Goal: Information Seeking & Learning: Learn about a topic

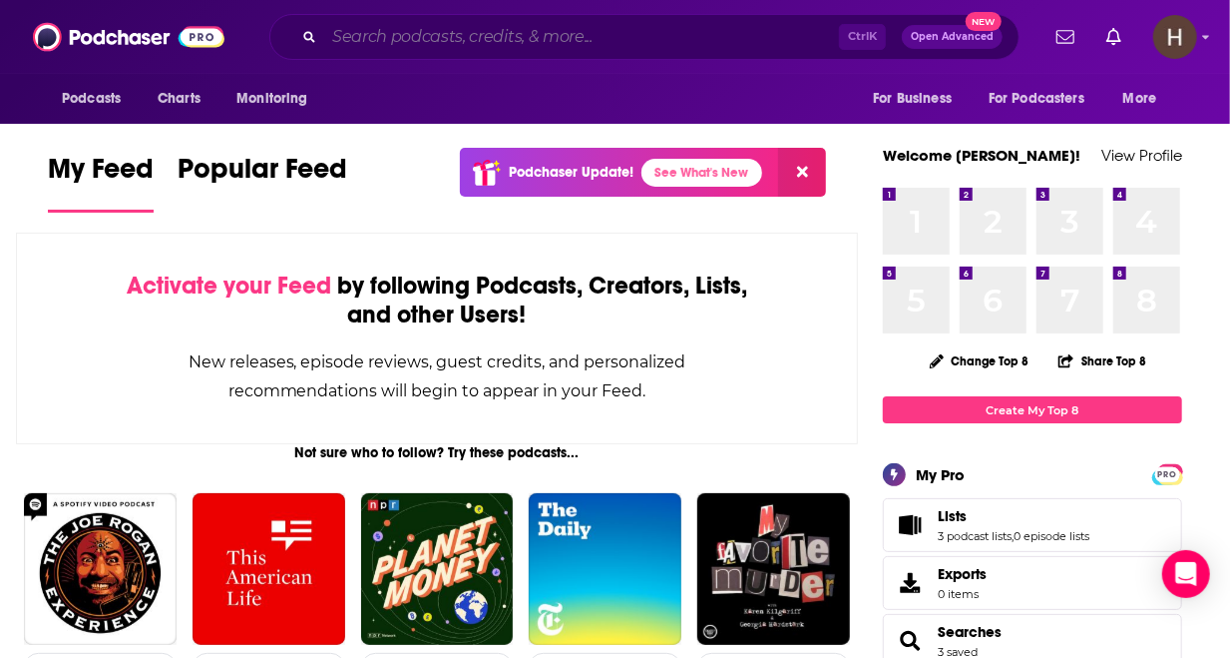
click at [497, 38] on input "Search podcasts, credits, & more..." at bounding box center [581, 37] width 515 height 32
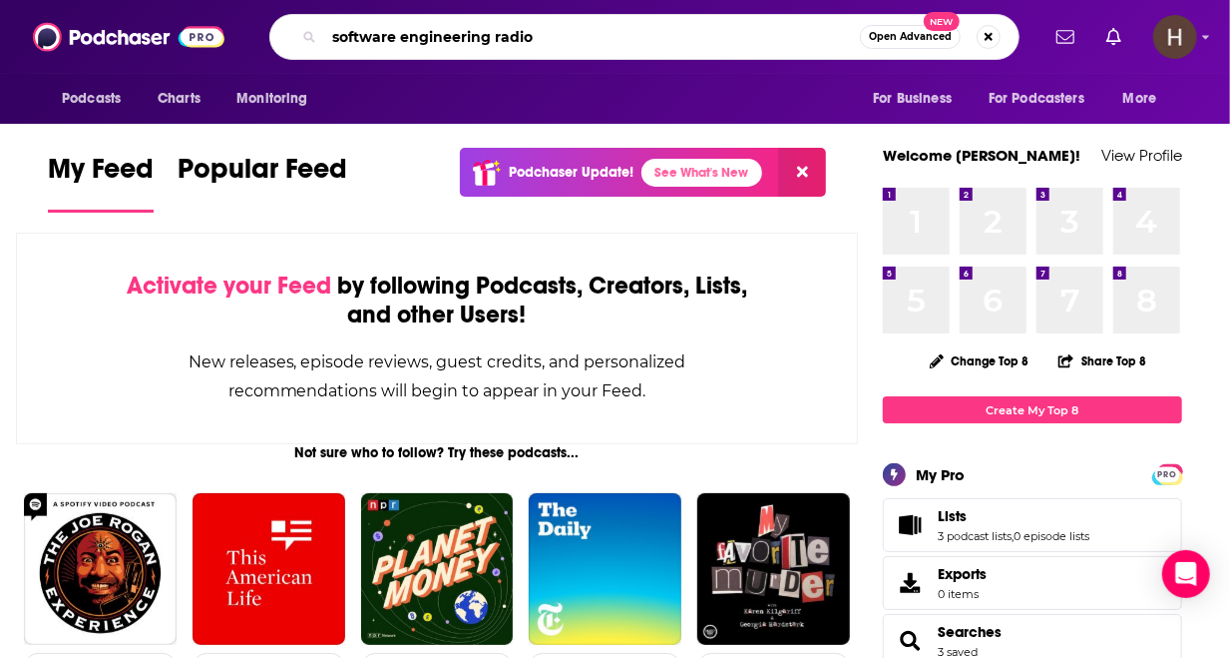
type input "software engineering radio"
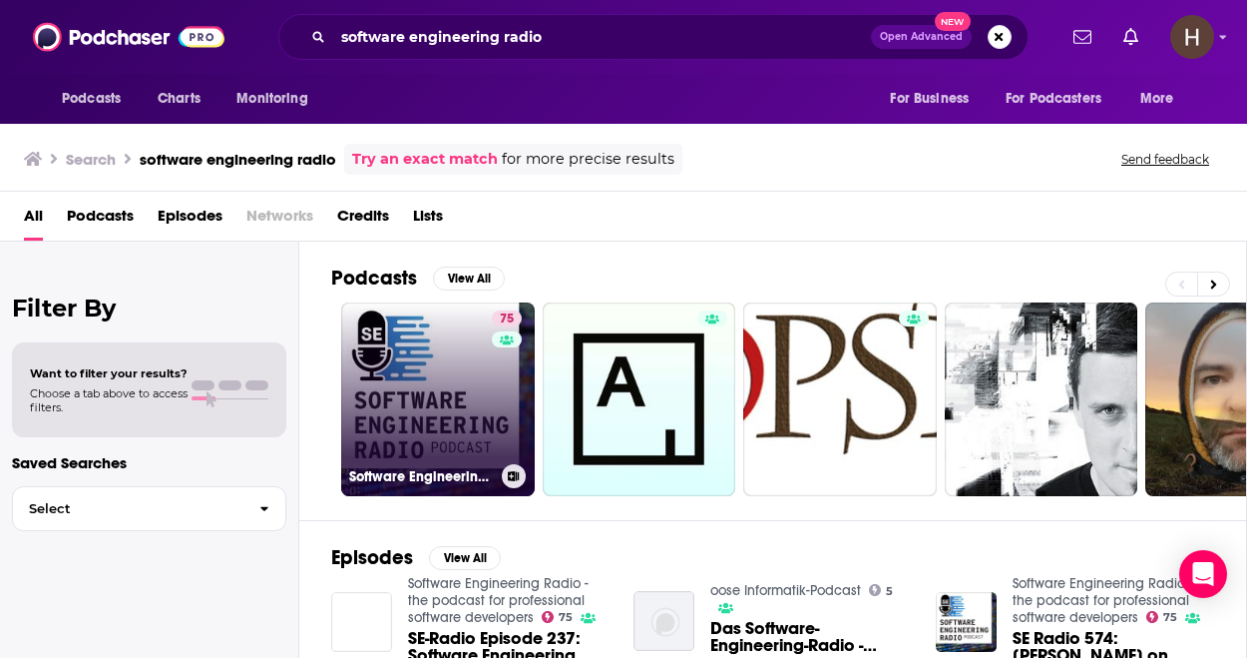
click at [471, 407] on link "75 Software Engineering Radio - the podcast for professional software developers" at bounding box center [438, 399] width 194 height 194
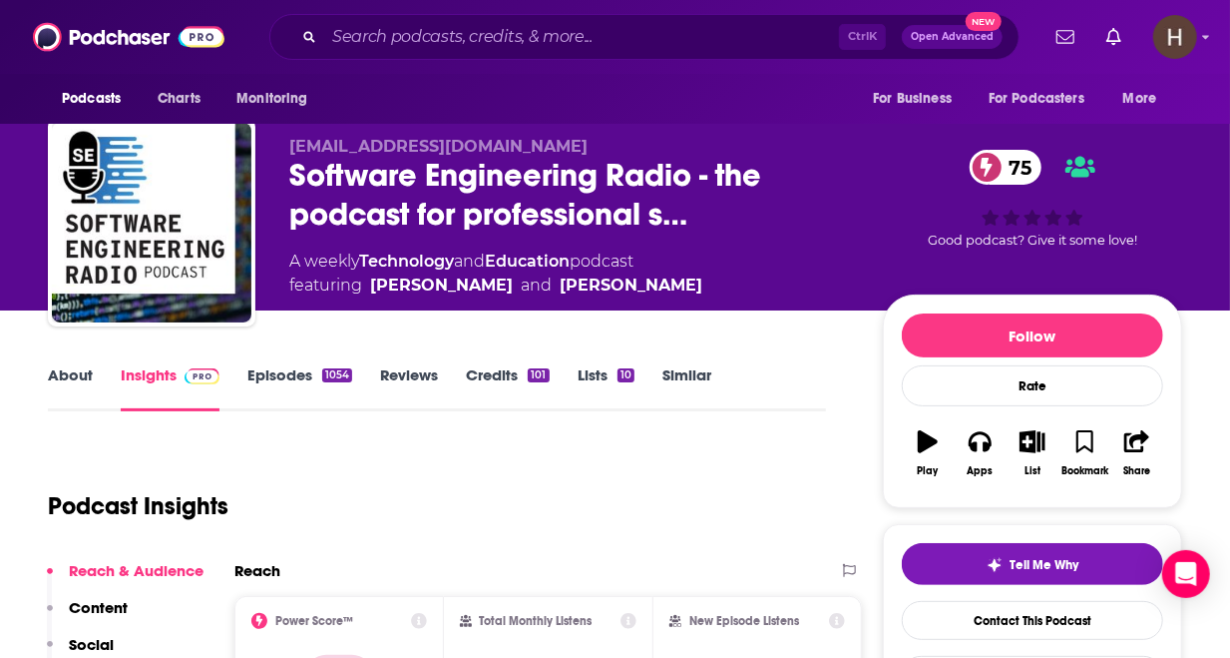
scroll to position [28, 0]
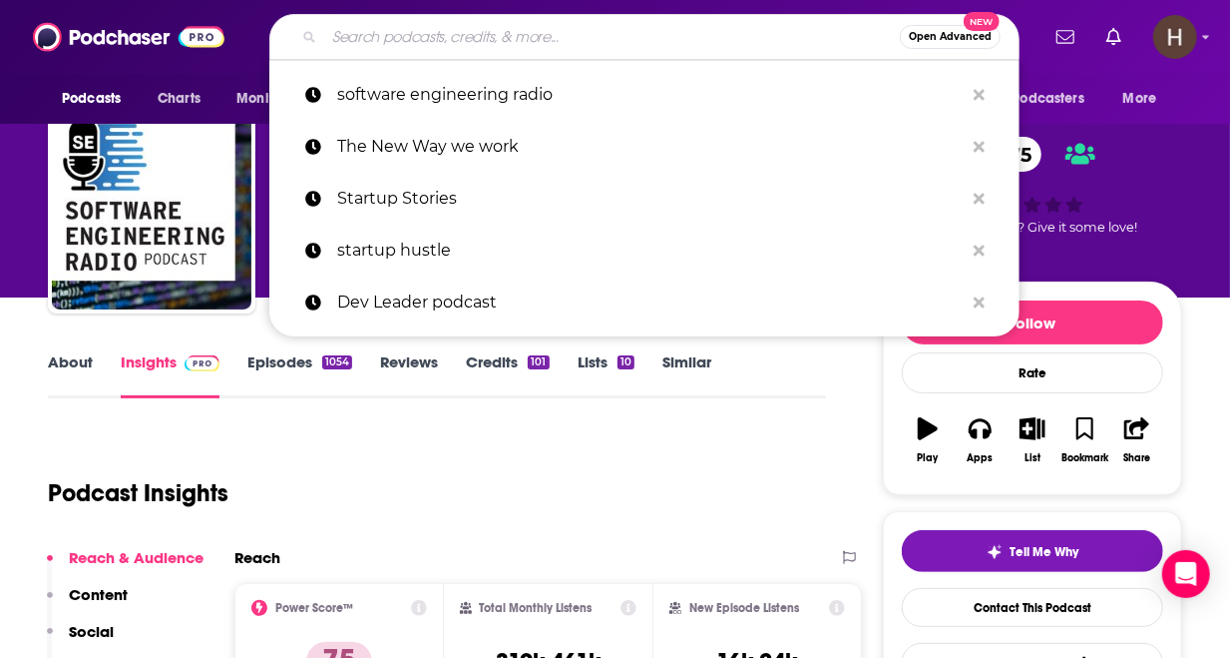
click at [575, 40] on input "Search podcasts, credits, & more..." at bounding box center [612, 37] width 576 height 32
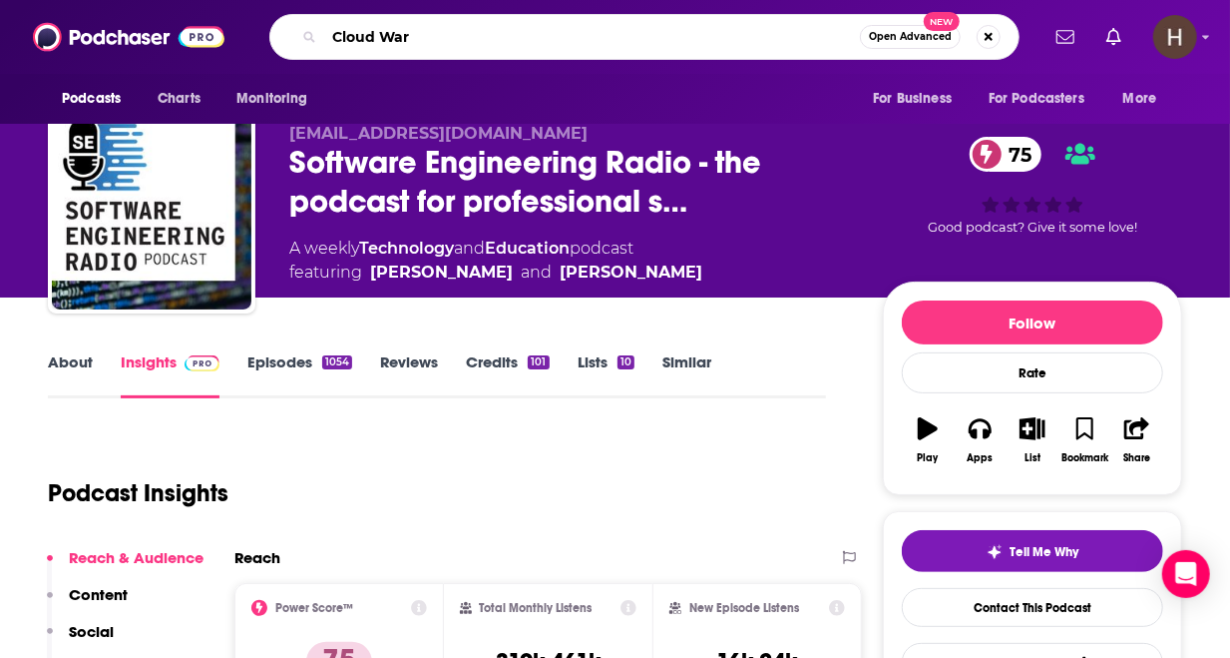
type input "Cloud Wars"
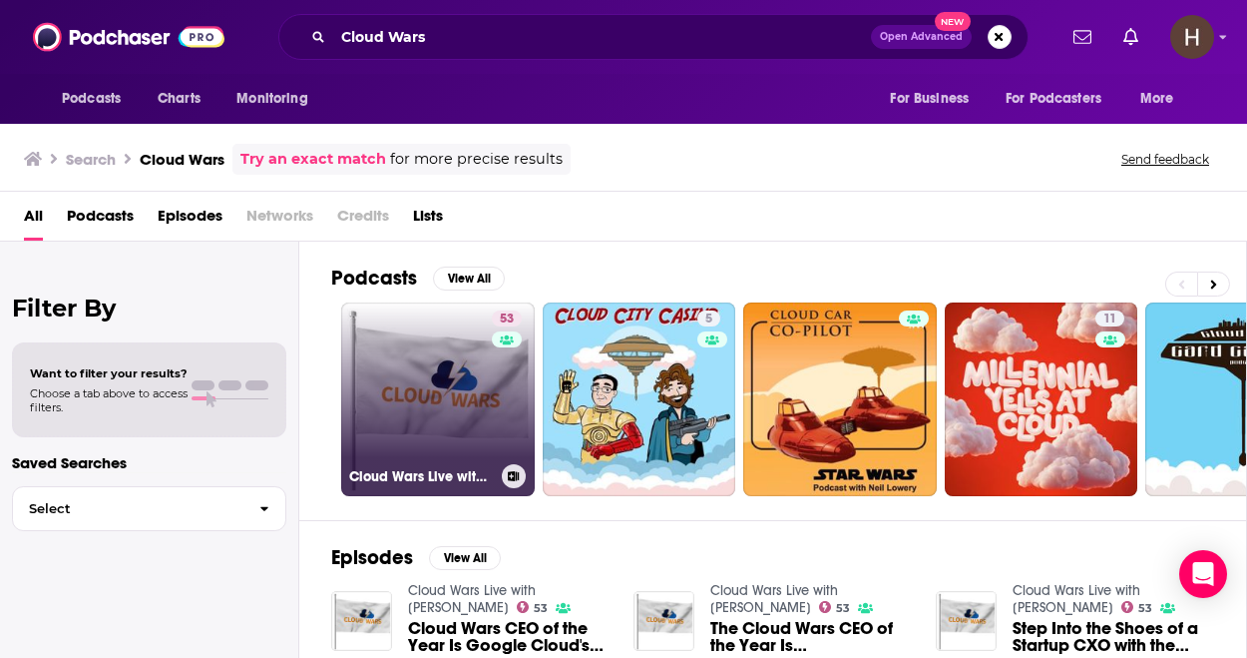
click at [431, 375] on link "53 Cloud Wars Live with [PERSON_NAME]" at bounding box center [438, 399] width 194 height 194
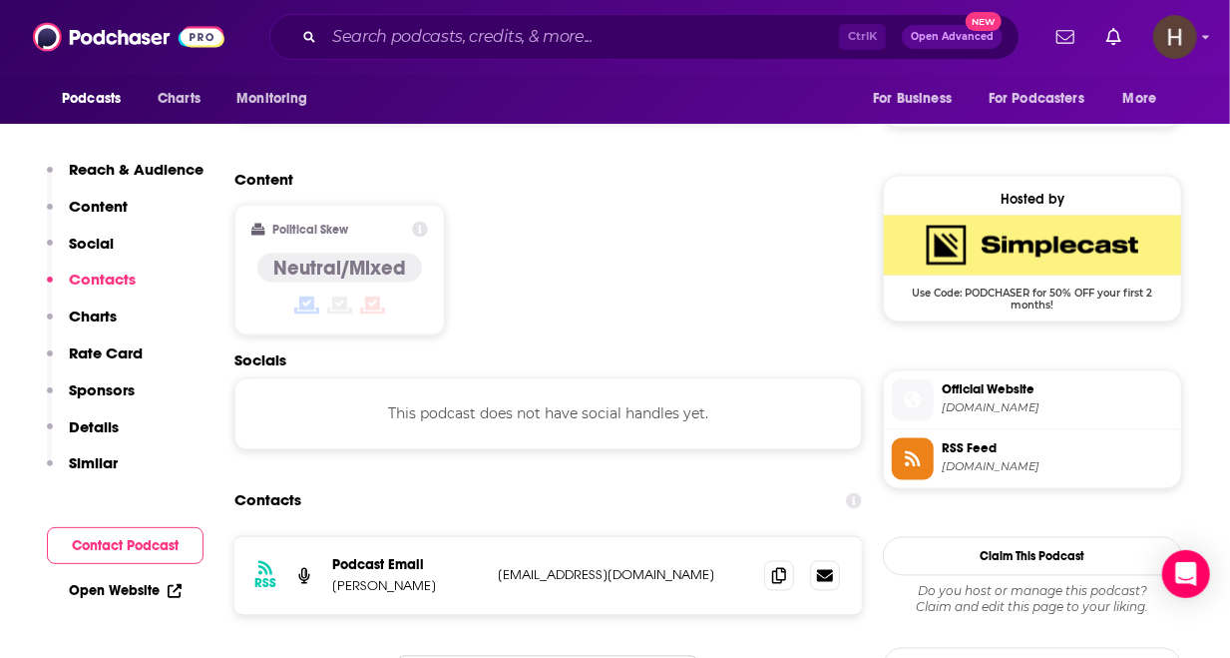
scroll to position [1551, 0]
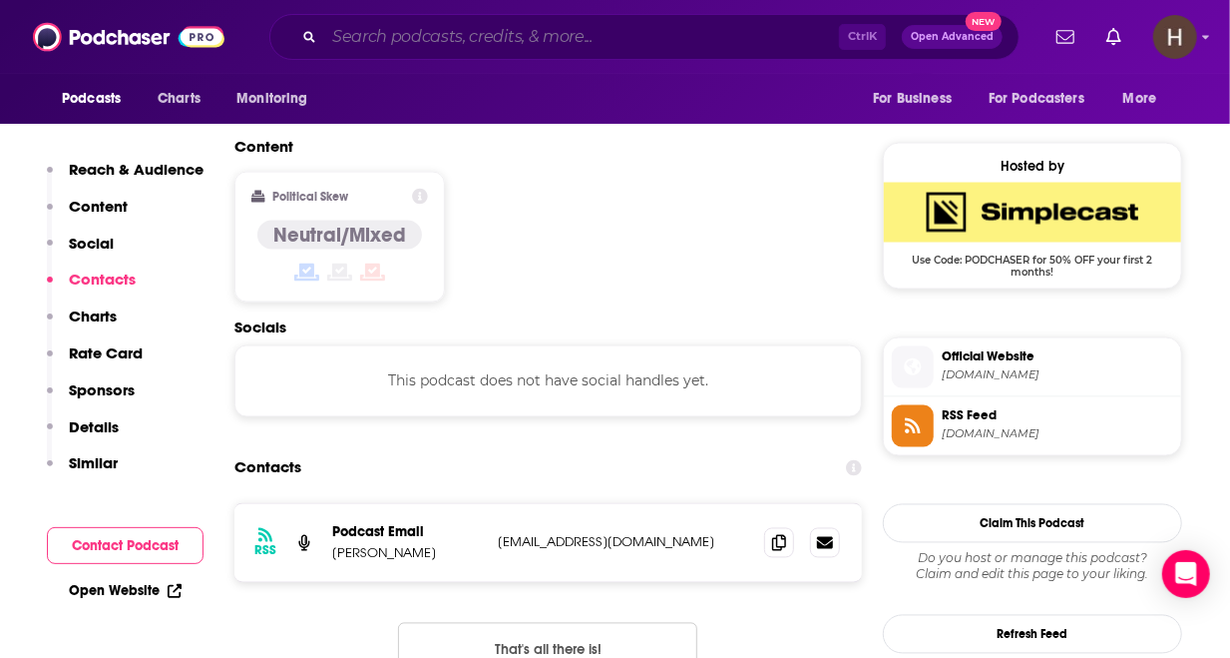
click at [611, 38] on input "Search podcasts, credits, & more..." at bounding box center [581, 37] width 515 height 32
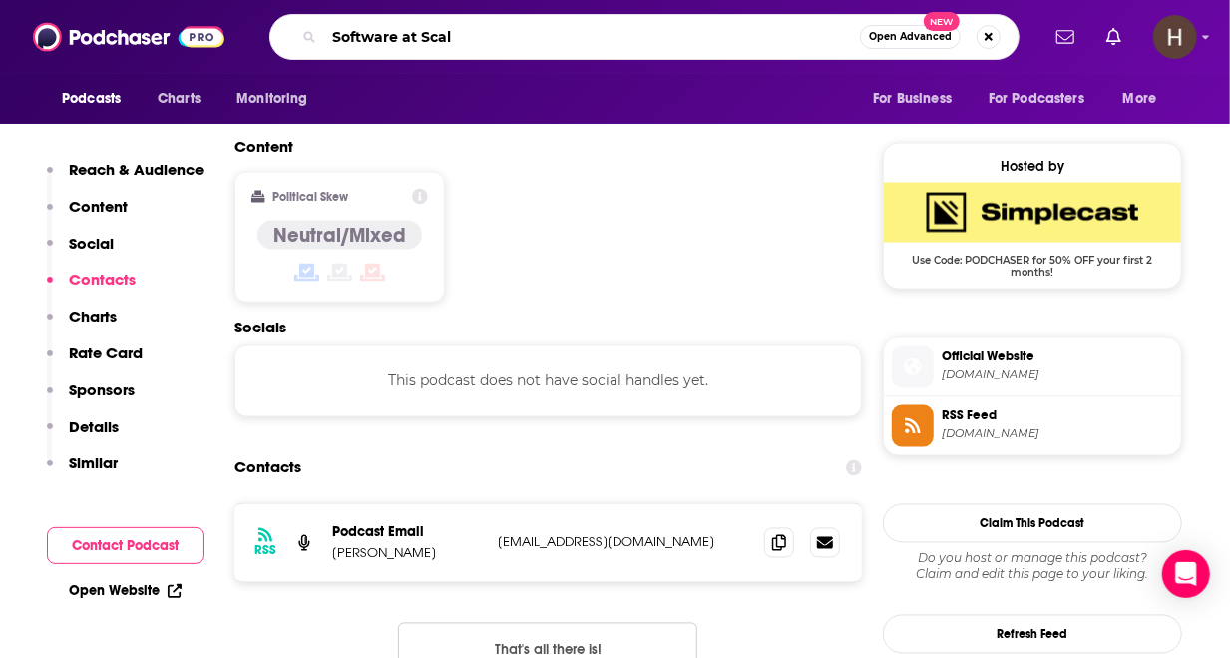
type input "Software at Scale"
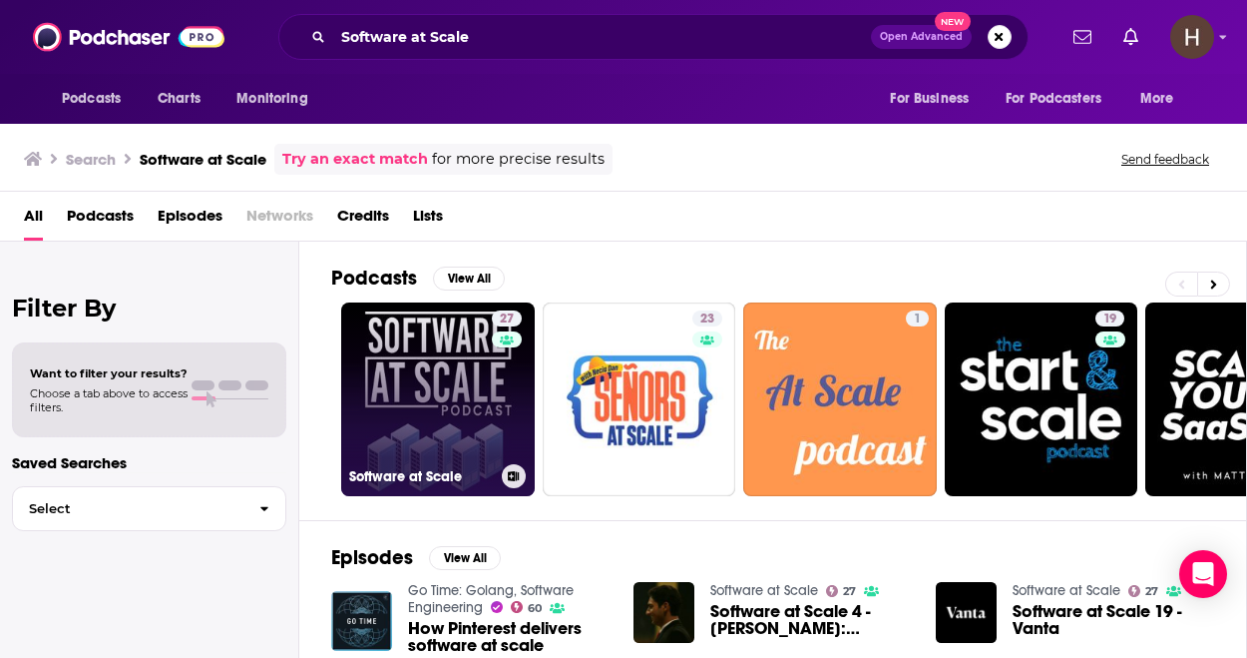
click at [393, 367] on link "27 Software at Scale" at bounding box center [438, 399] width 194 height 194
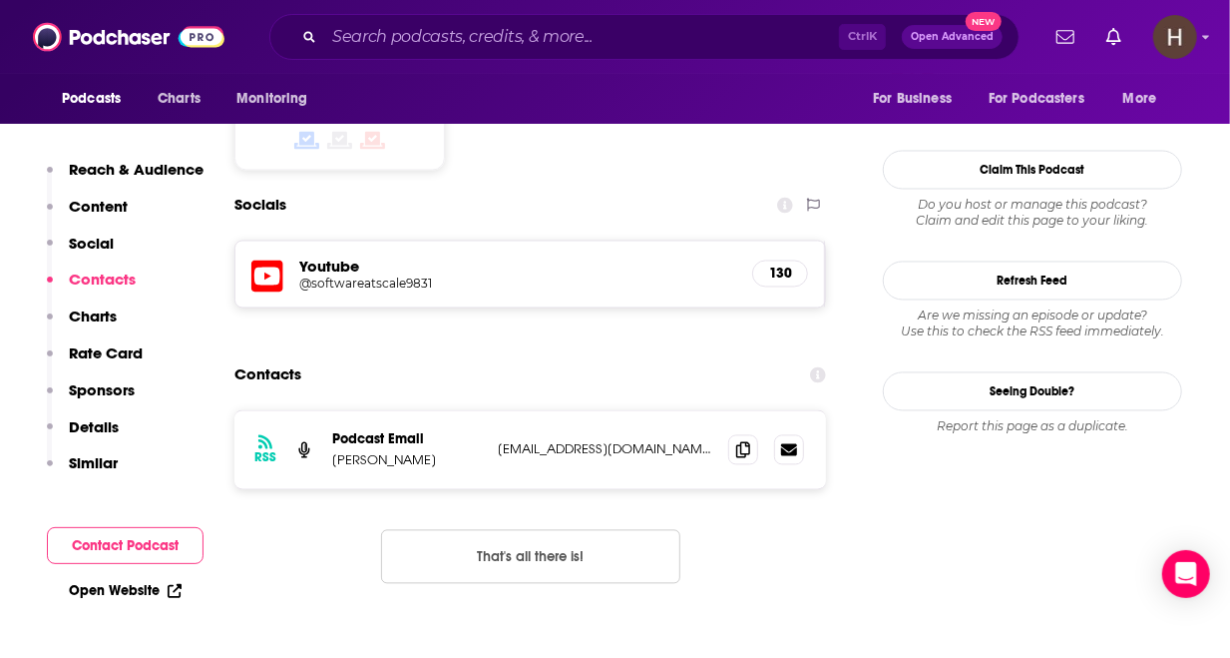
scroll to position [1802, 0]
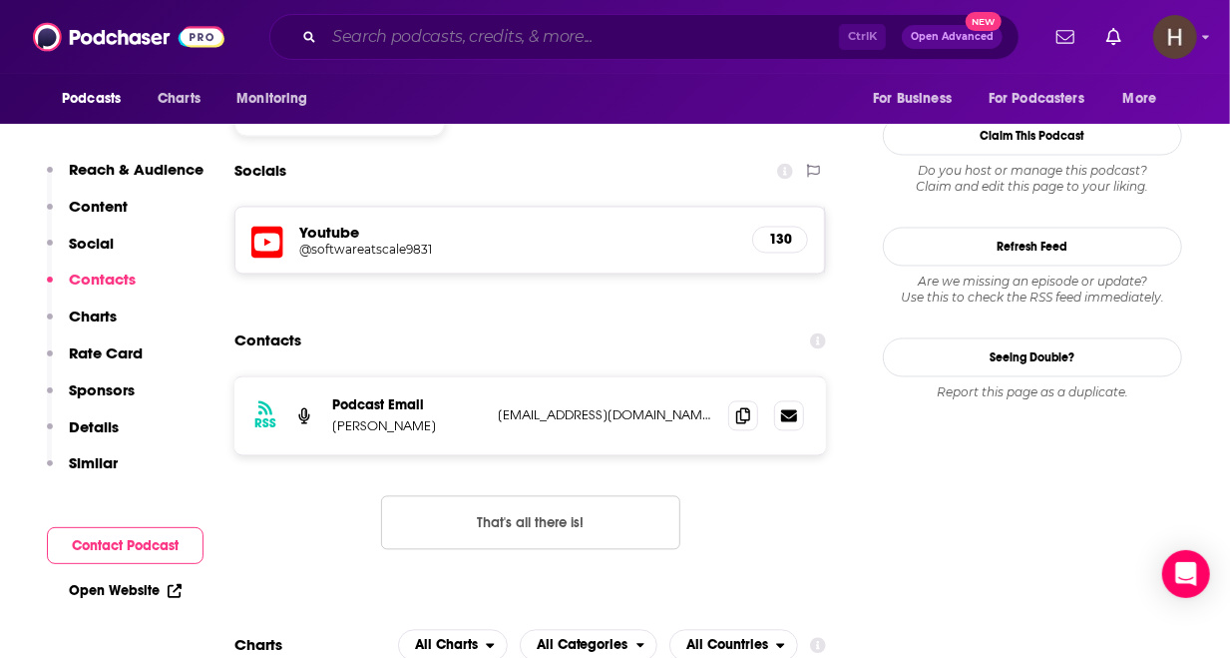
click at [525, 40] on input "Search podcasts, credits, & more..." at bounding box center [581, 37] width 515 height 32
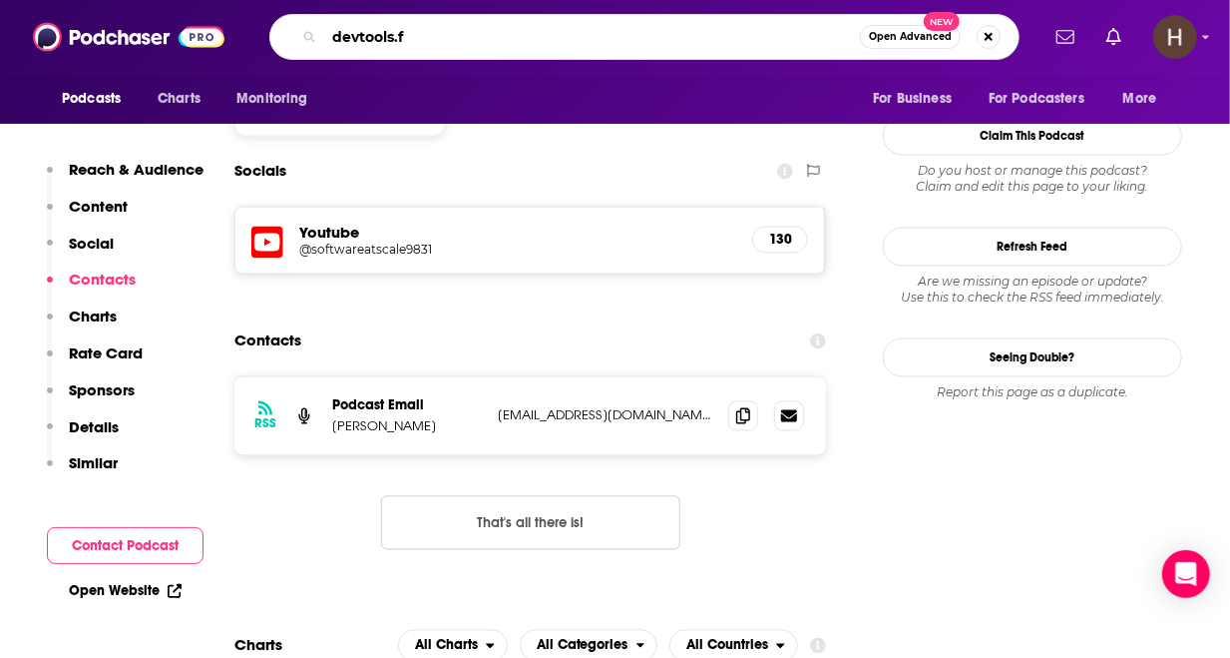
type input "[DOMAIN_NAME]"
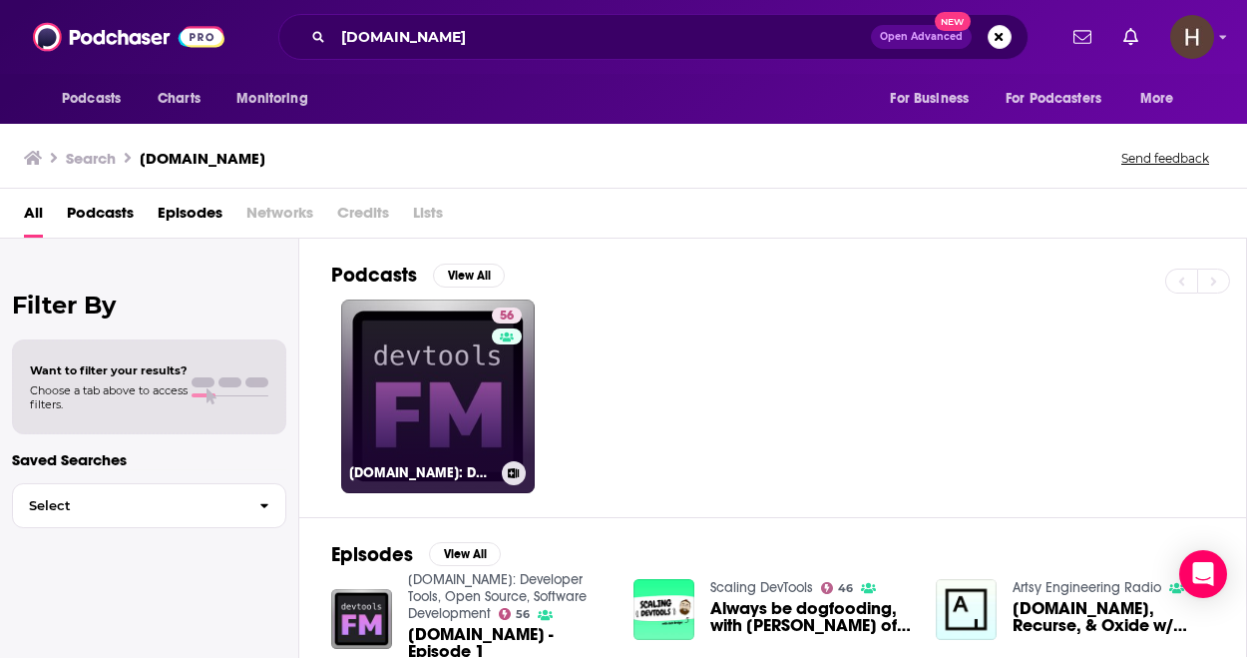
click at [488, 397] on link "56 [DOMAIN_NAME]: Developer Tools, Open Source, Software Development" at bounding box center [438, 396] width 194 height 194
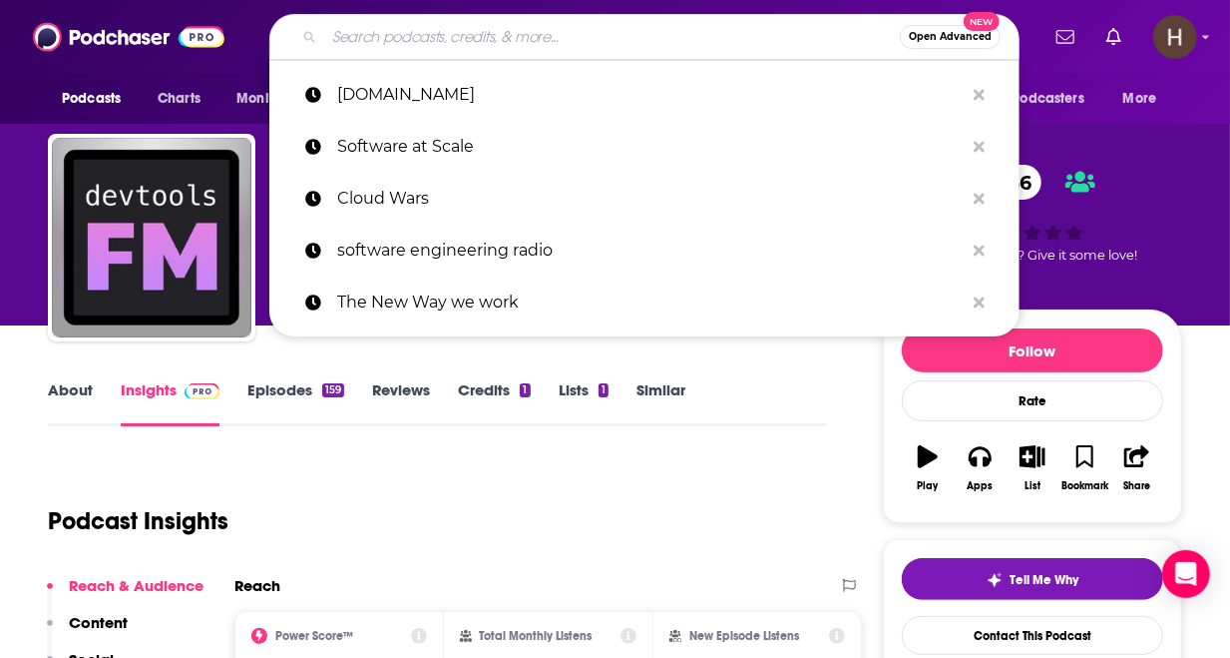
click at [415, 27] on input "Search podcasts, credits, & more..." at bounding box center [612, 37] width 576 height 32
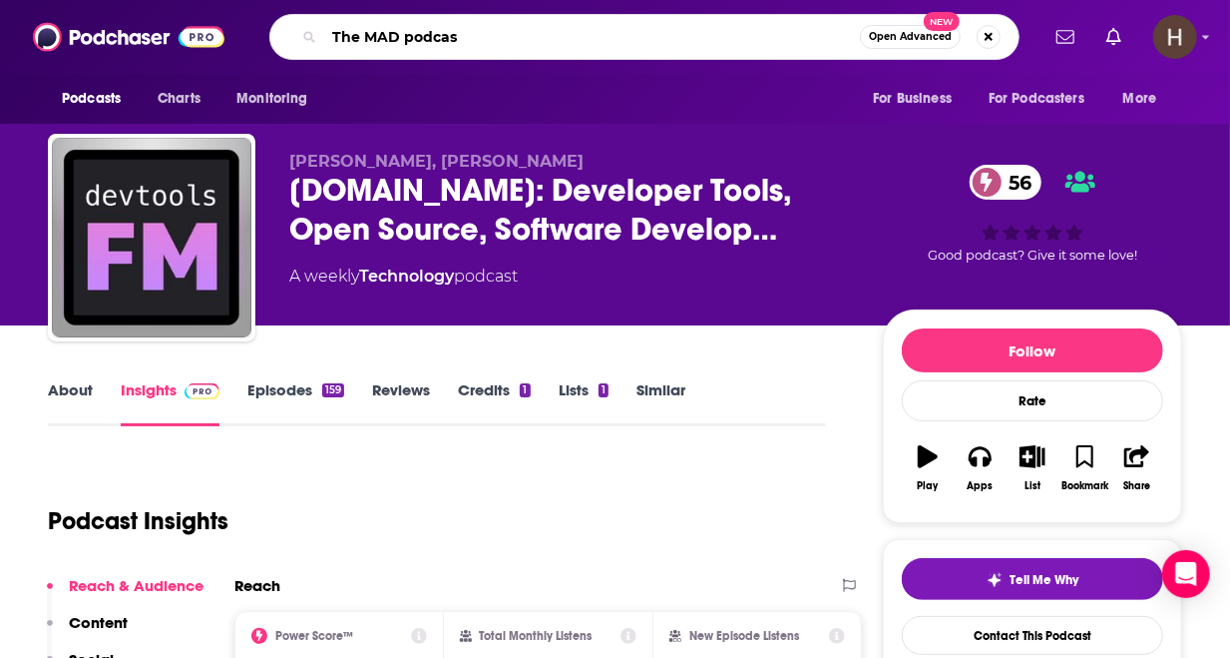
type input "The MAD podcast"
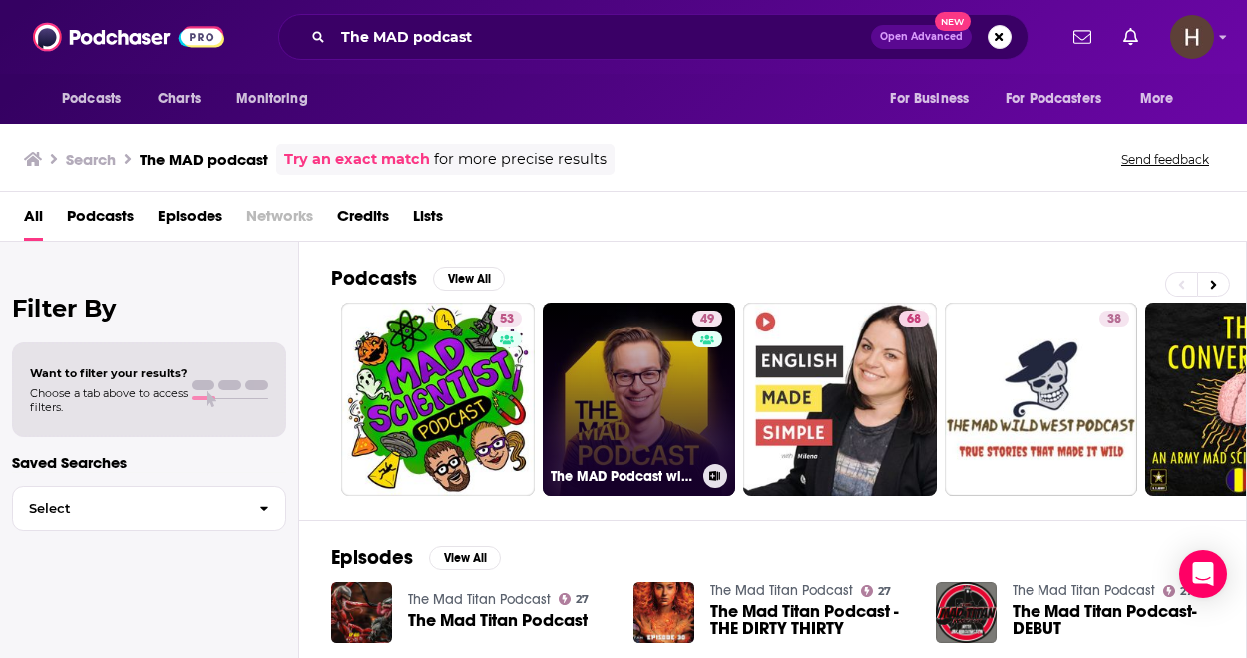
click at [613, 352] on link "49 The MAD Podcast with [PERSON_NAME]" at bounding box center [640, 399] width 194 height 194
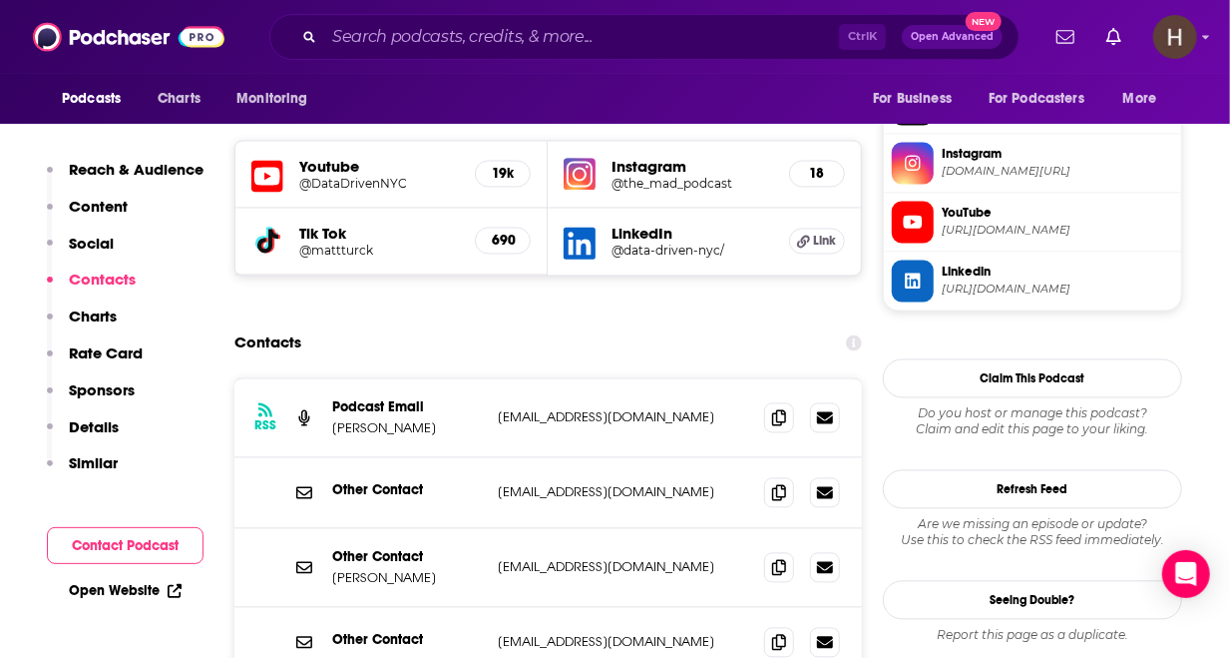
scroll to position [1776, 0]
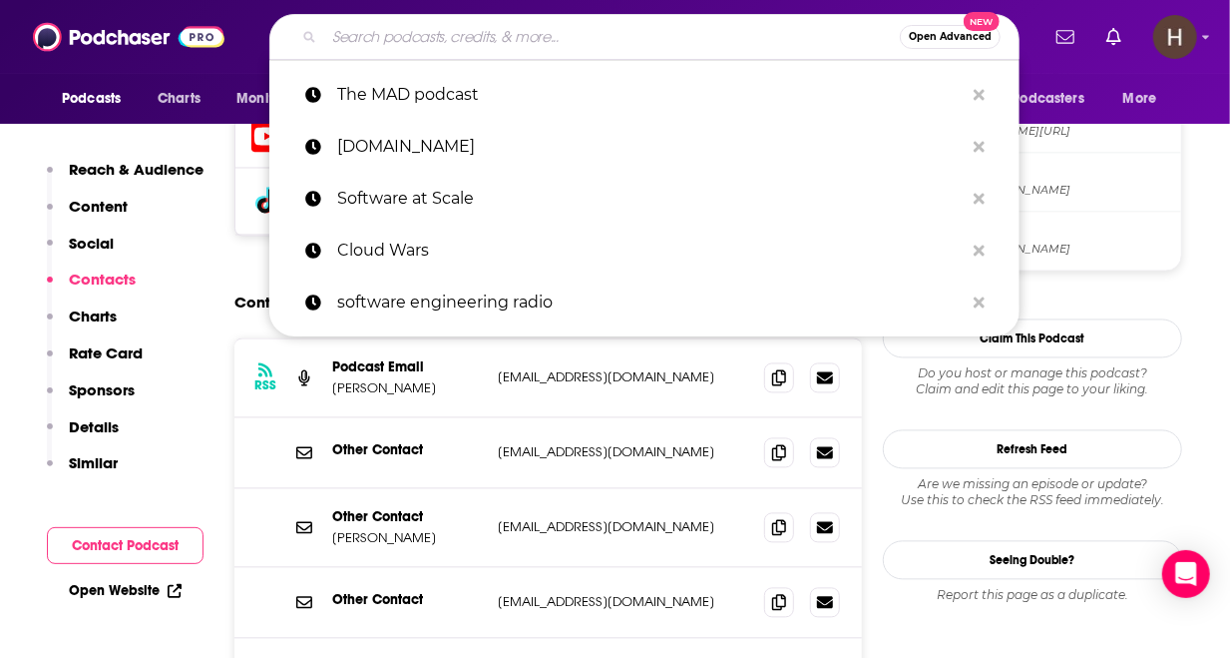
click at [579, 40] on input "Search podcasts, credits, & more..." at bounding box center [612, 37] width 576 height 32
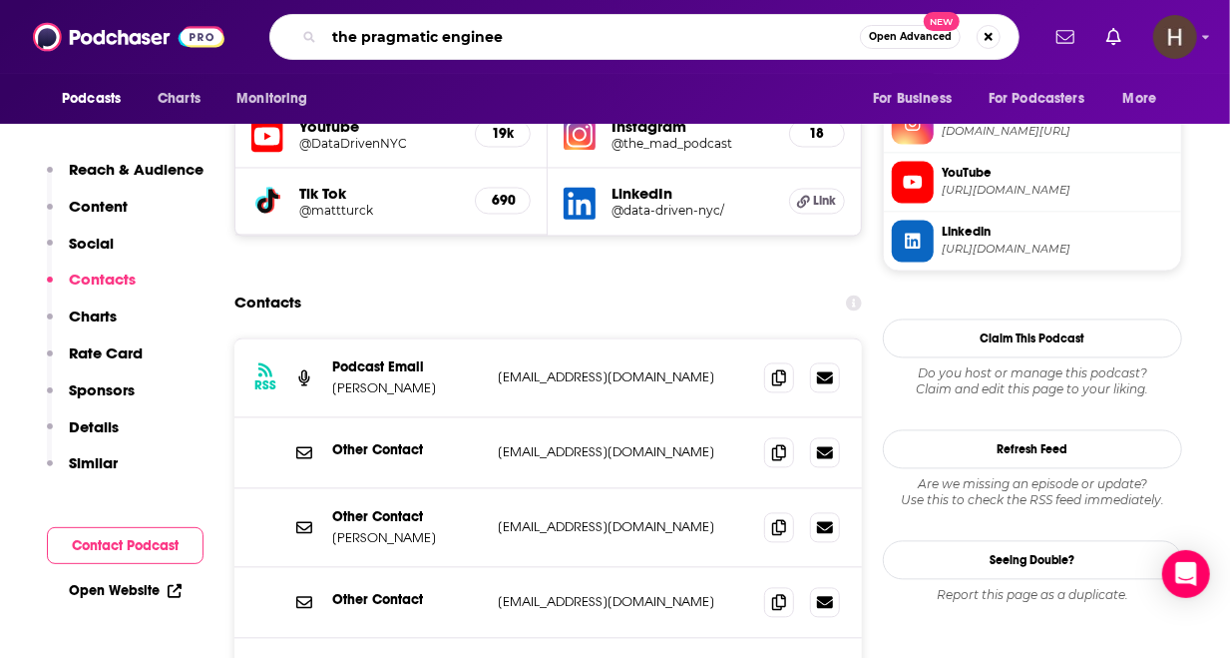
type input "the pragmatic engineer"
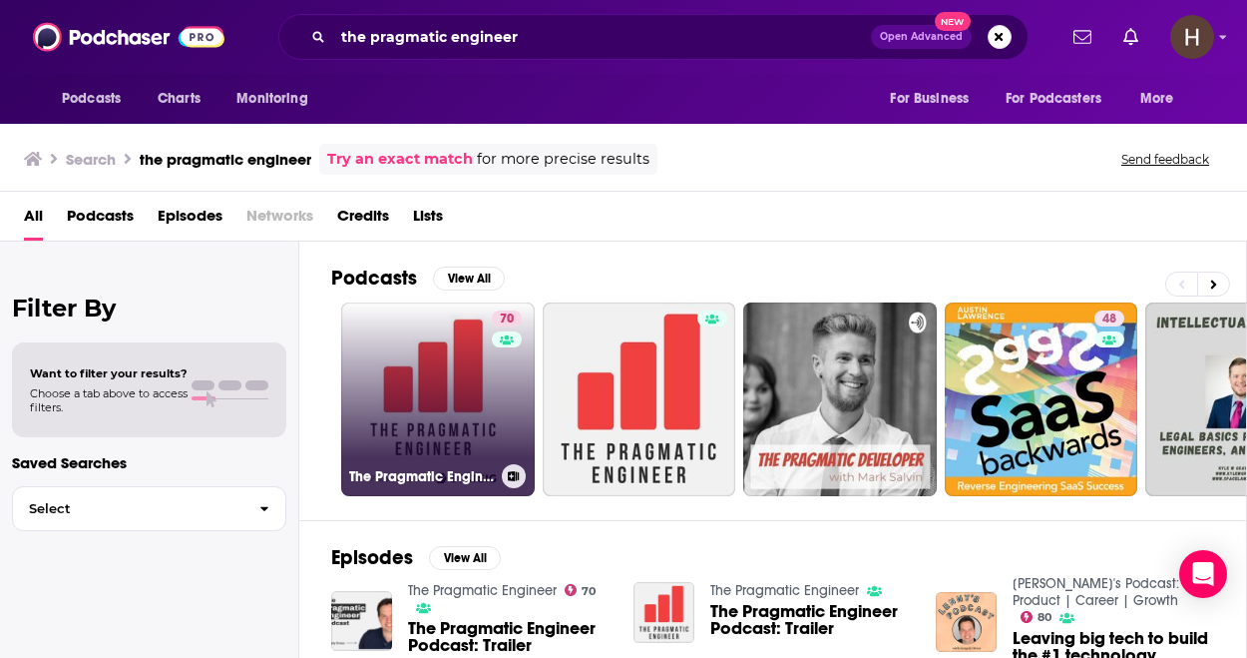
click at [363, 372] on link "70 The Pragmatic Engineer" at bounding box center [438, 399] width 194 height 194
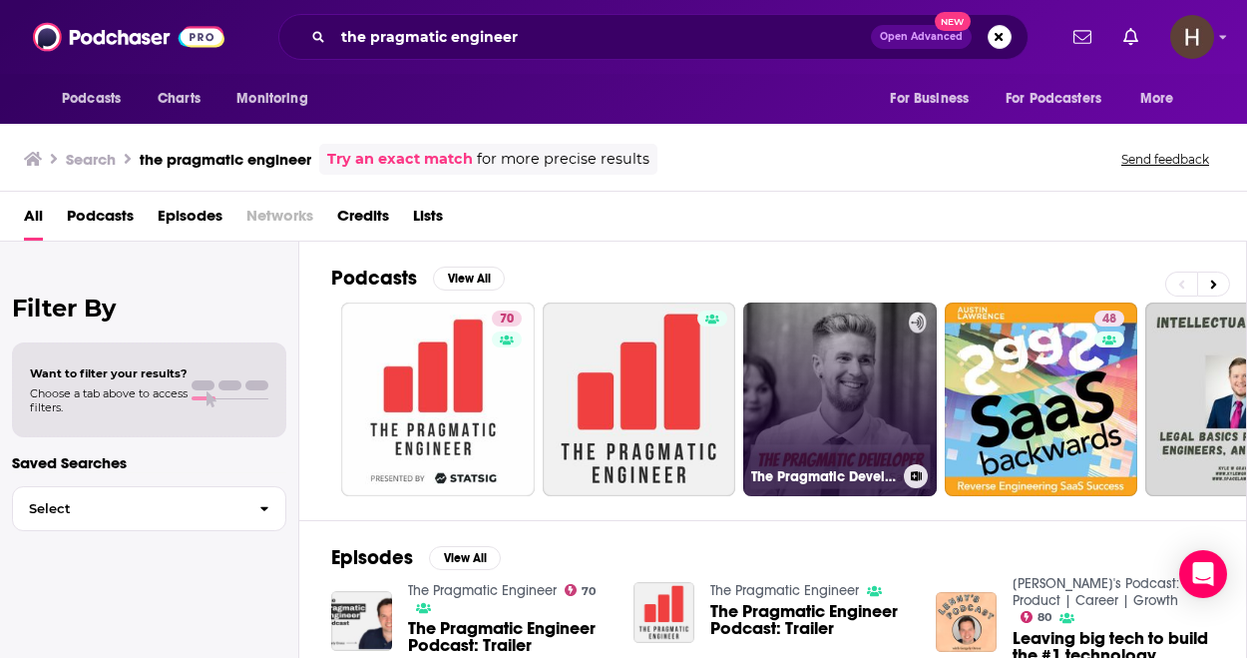
click at [861, 425] on link "The Pragmatic Developer" at bounding box center [840, 399] width 194 height 194
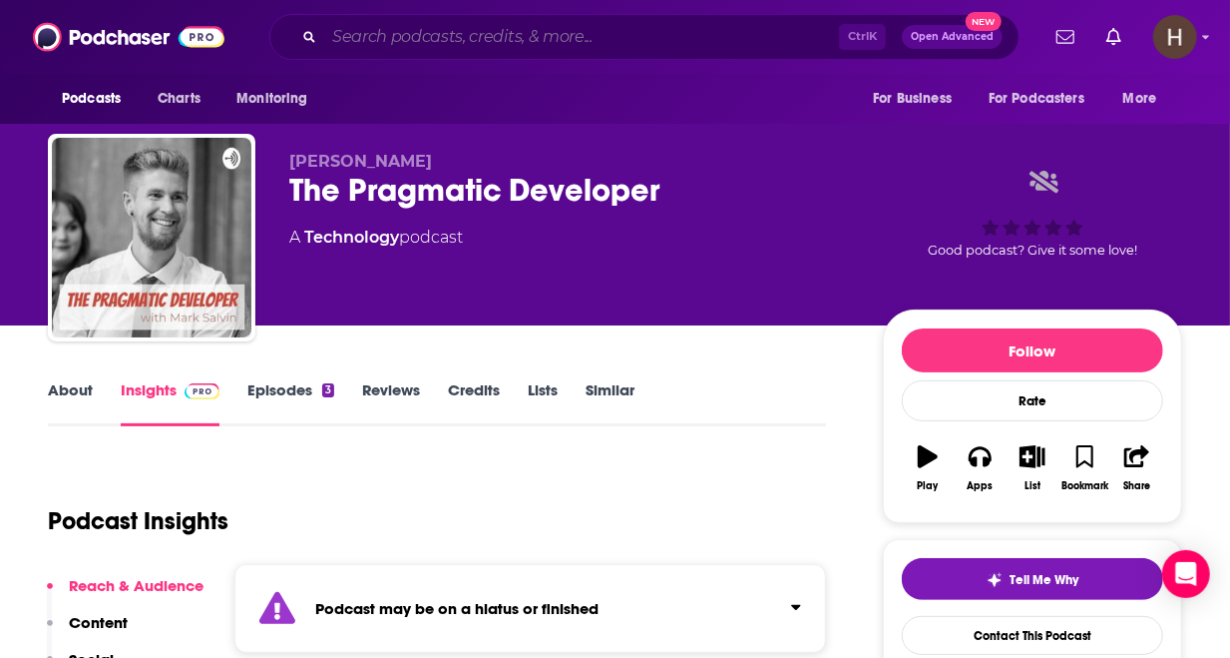
click at [349, 33] on input "Search podcasts, credits, & more..." at bounding box center [581, 37] width 515 height 32
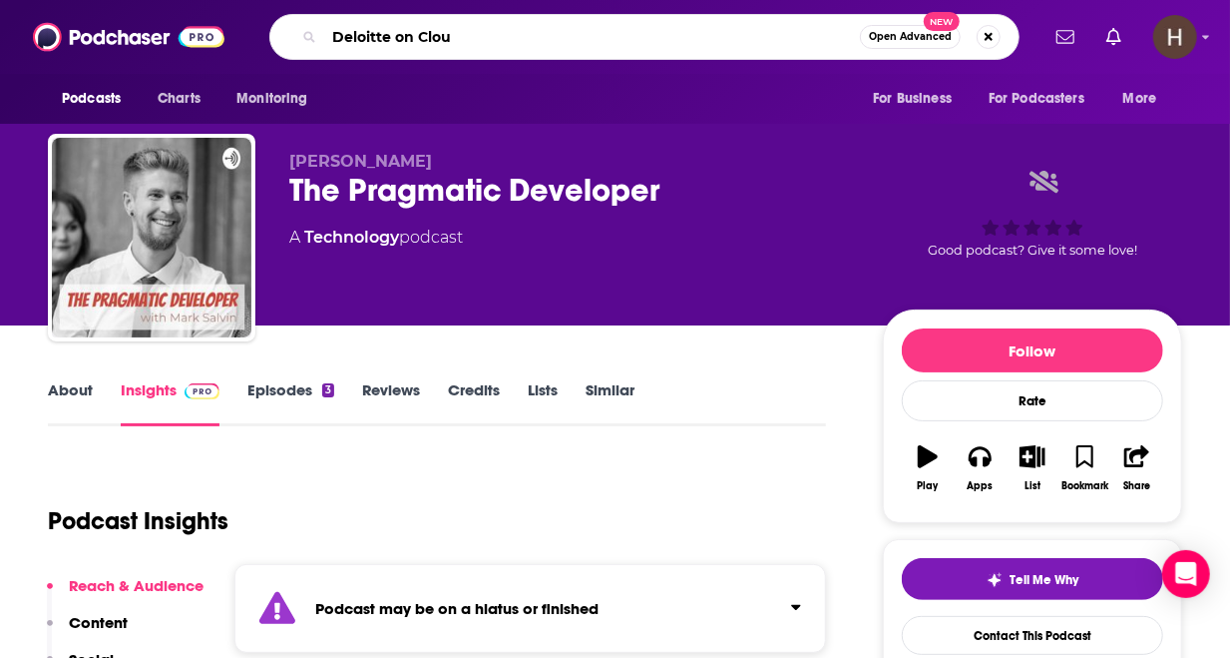
type input "Deloitte on Cloud"
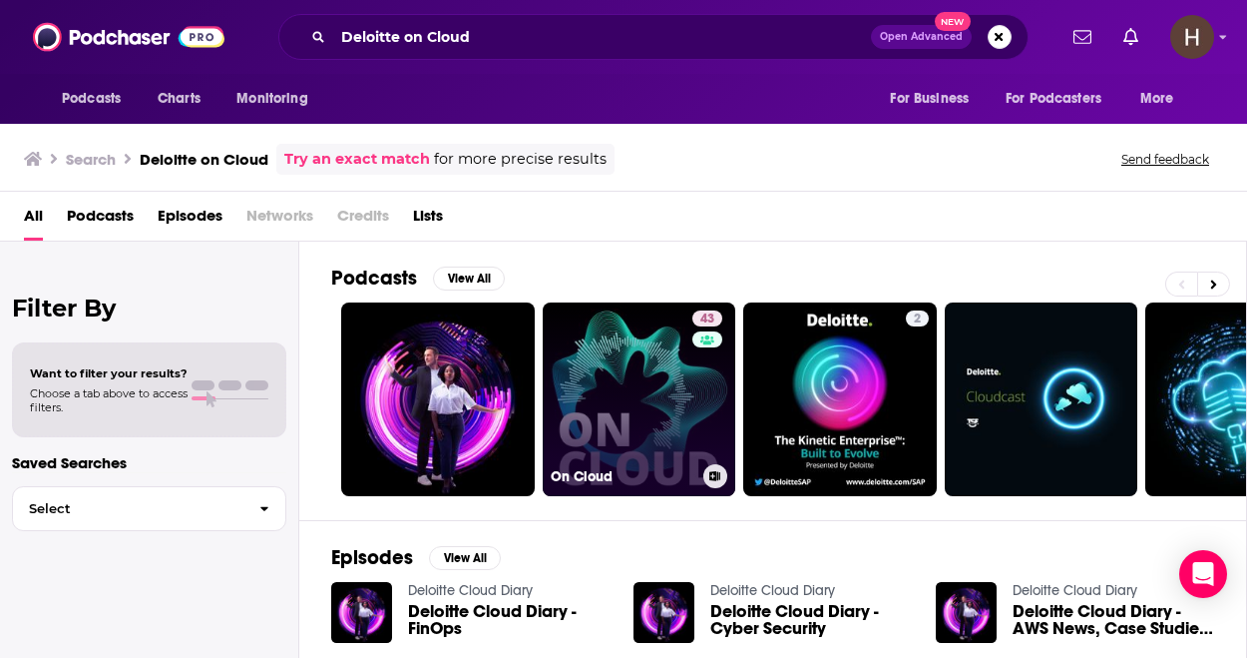
click at [637, 393] on link "43 On Cloud" at bounding box center [640, 399] width 194 height 194
